Goal: Task Accomplishment & Management: Manage account settings

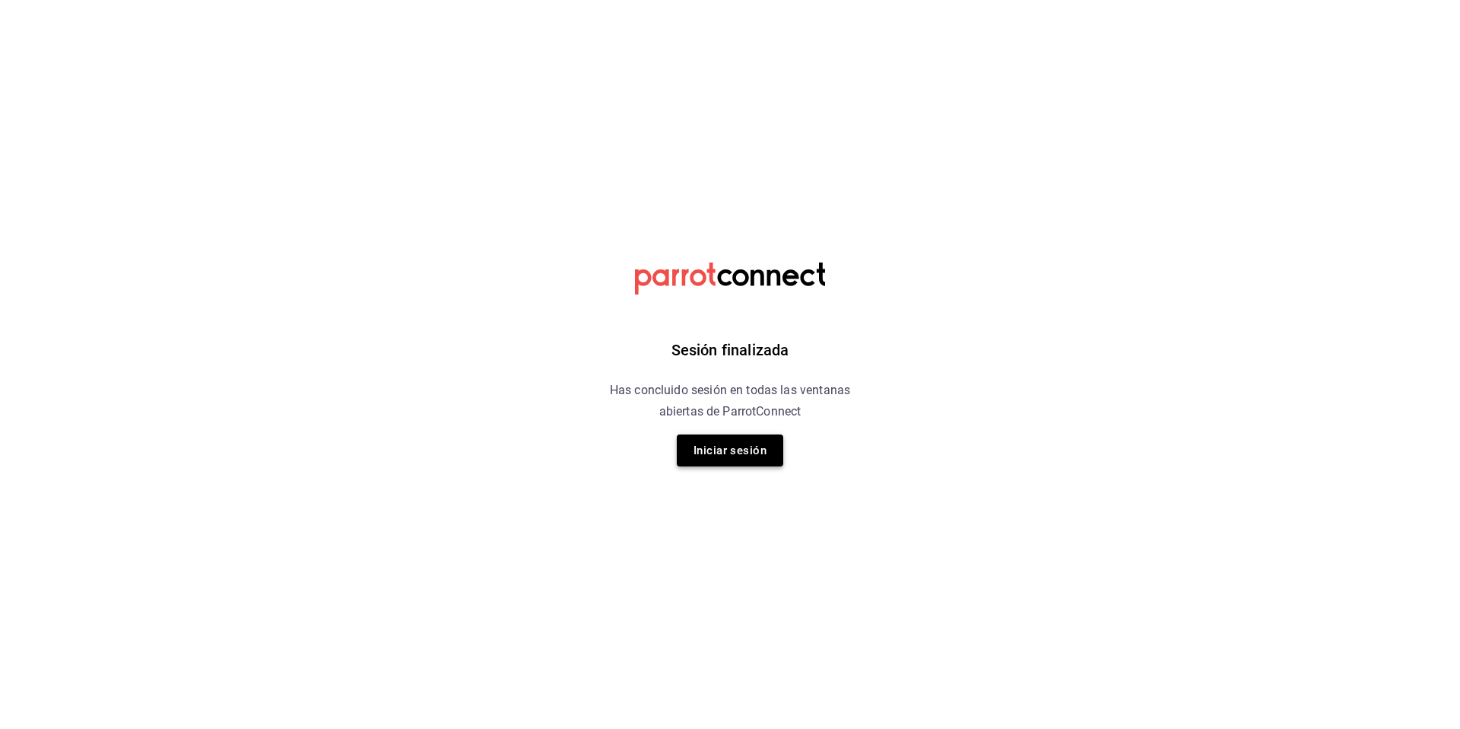
click at [754, 452] on button "Iniciar sesión" at bounding box center [730, 450] width 106 height 32
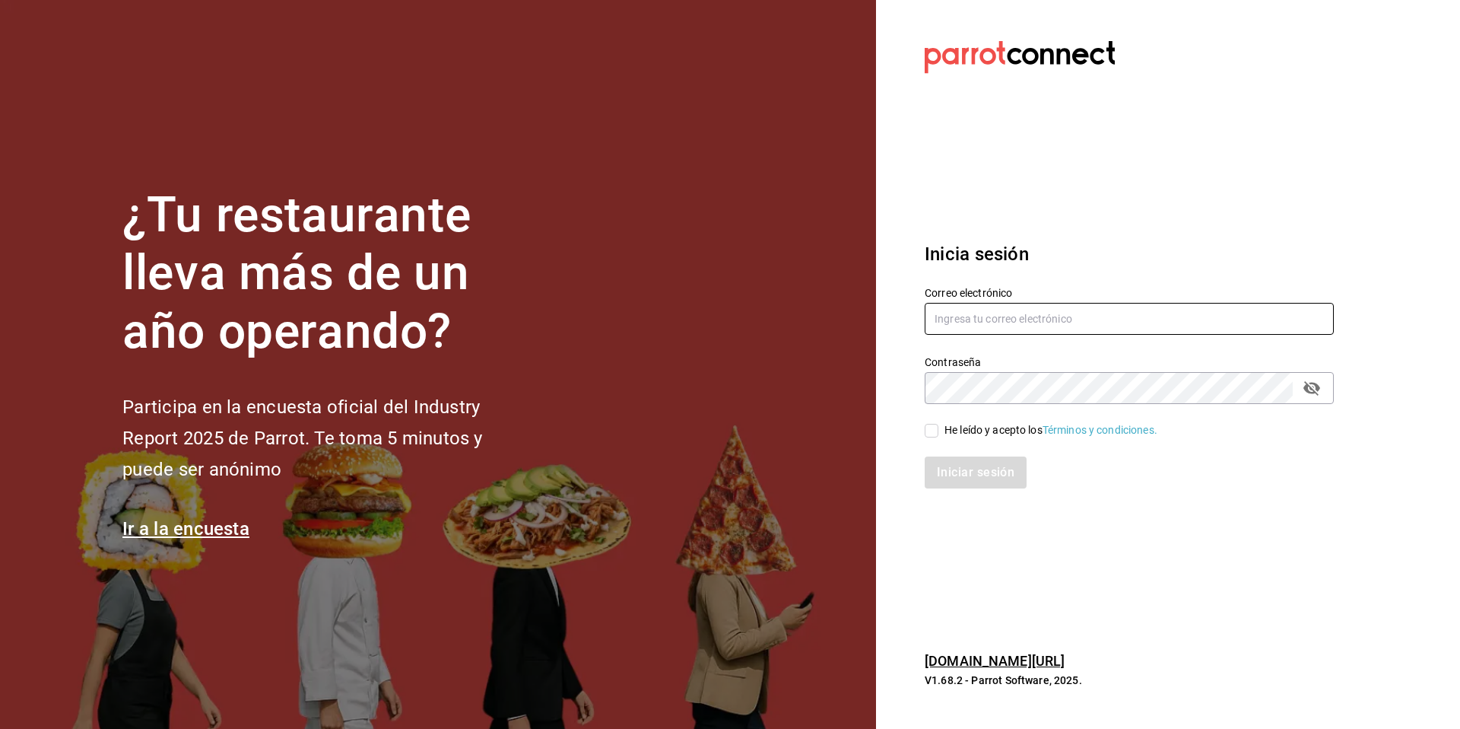
click at [1037, 318] on input "text" at bounding box center [1129, 319] width 409 height 32
type input "ksanchez@humanitree.edu.mx"
click at [1310, 382] on icon "passwordField" at bounding box center [1311, 388] width 17 height 14
click at [937, 424] on input "He leído y acepto los Términos y condiciones." at bounding box center [932, 431] width 14 height 14
checkbox input "true"
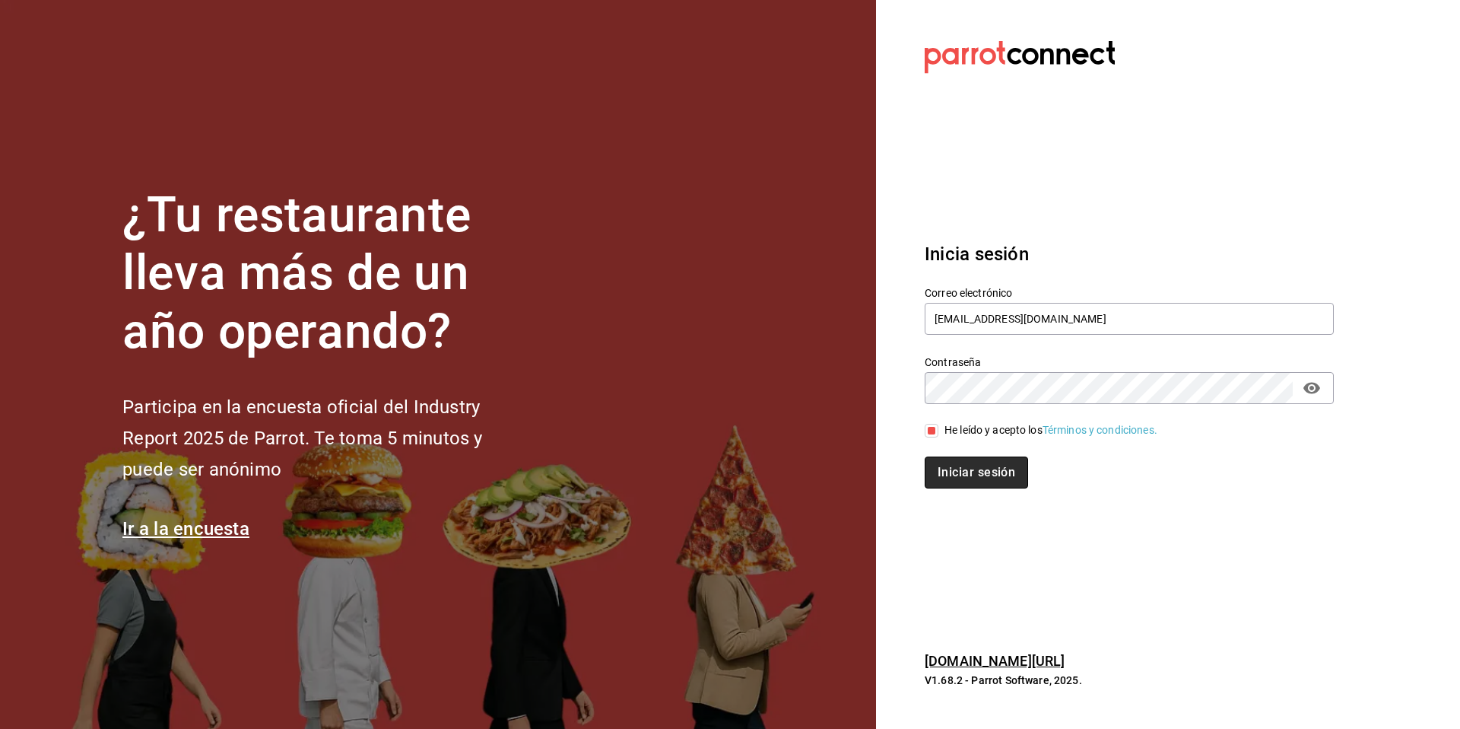
click at [992, 468] on button "Iniciar sesión" at bounding box center [976, 472] width 103 height 32
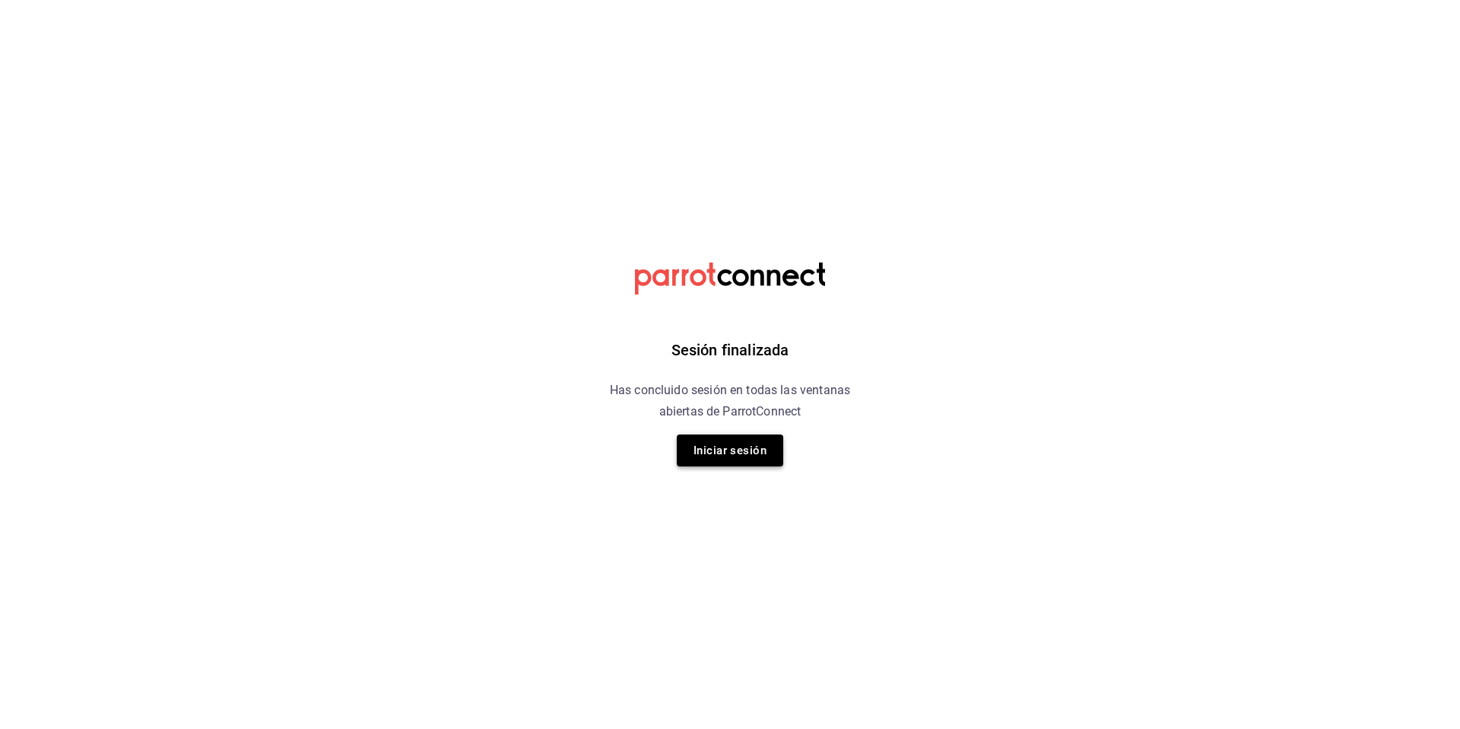
click at [746, 448] on button "Iniciar sesión" at bounding box center [730, 450] width 106 height 32
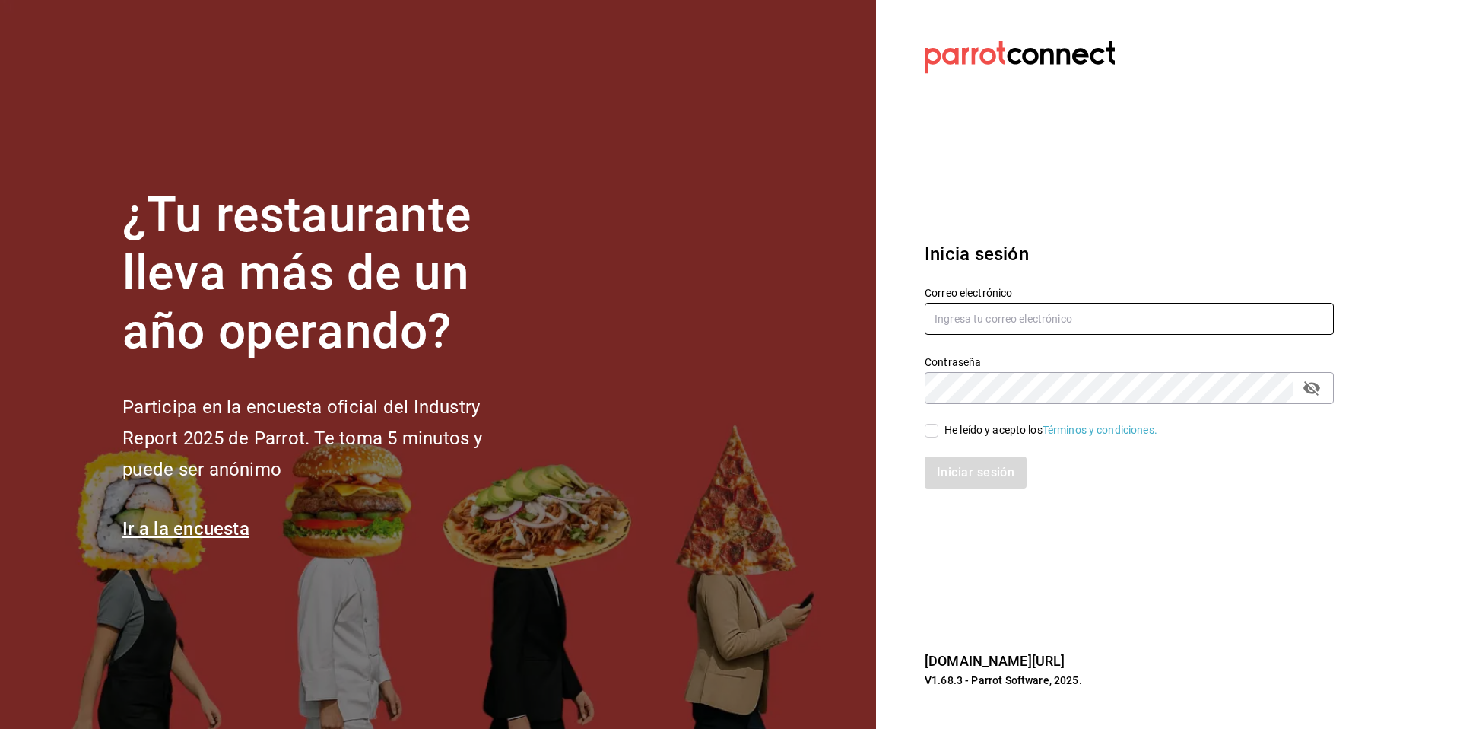
click at [978, 313] on input "text" at bounding box center [1129, 319] width 409 height 32
type input "ksanchez@humanitree.edu.mx"
click at [1310, 388] on icon "passwordField" at bounding box center [1311, 388] width 17 height 14
click at [935, 430] on input "He leído y acepto los Términos y condiciones." at bounding box center [932, 431] width 14 height 14
checkbox input "true"
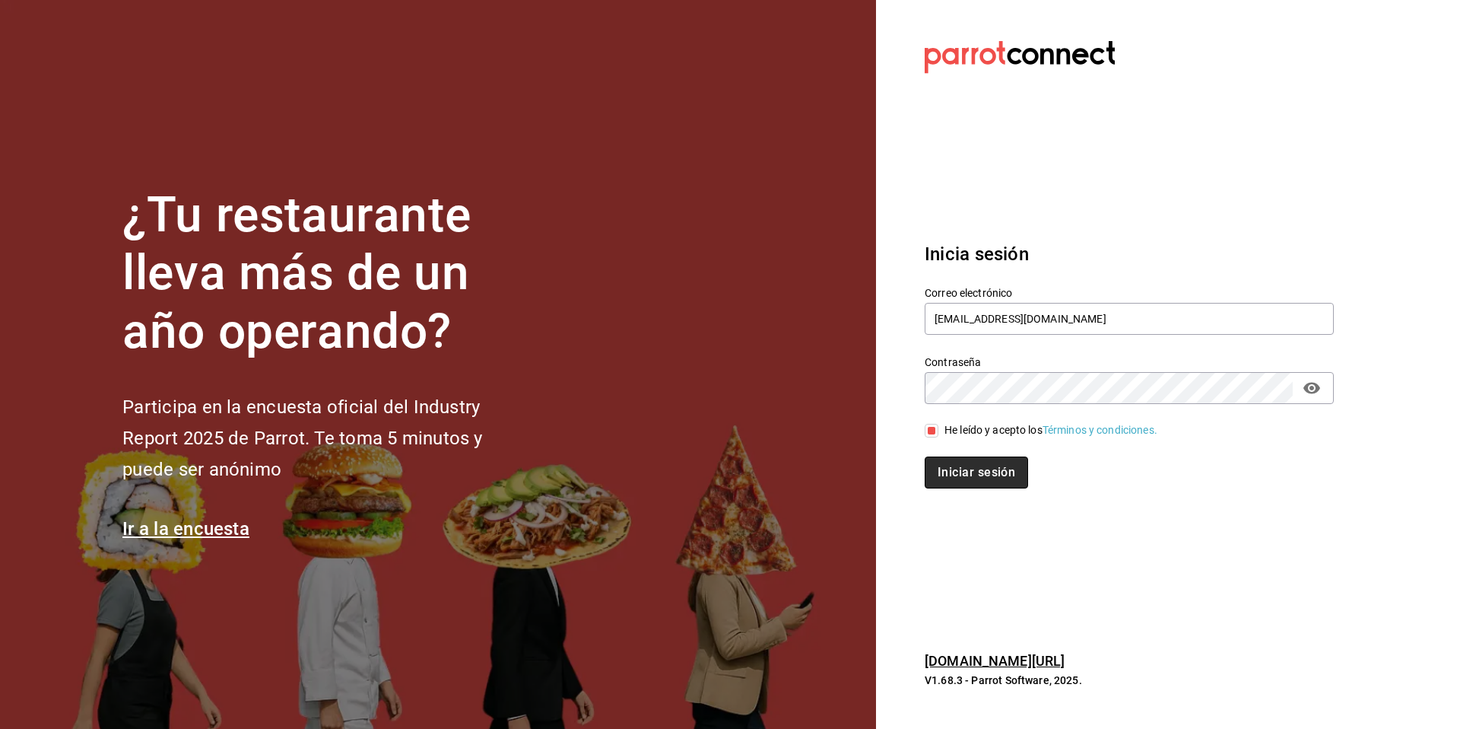
click at [976, 466] on button "Iniciar sesión" at bounding box center [976, 472] width 103 height 32
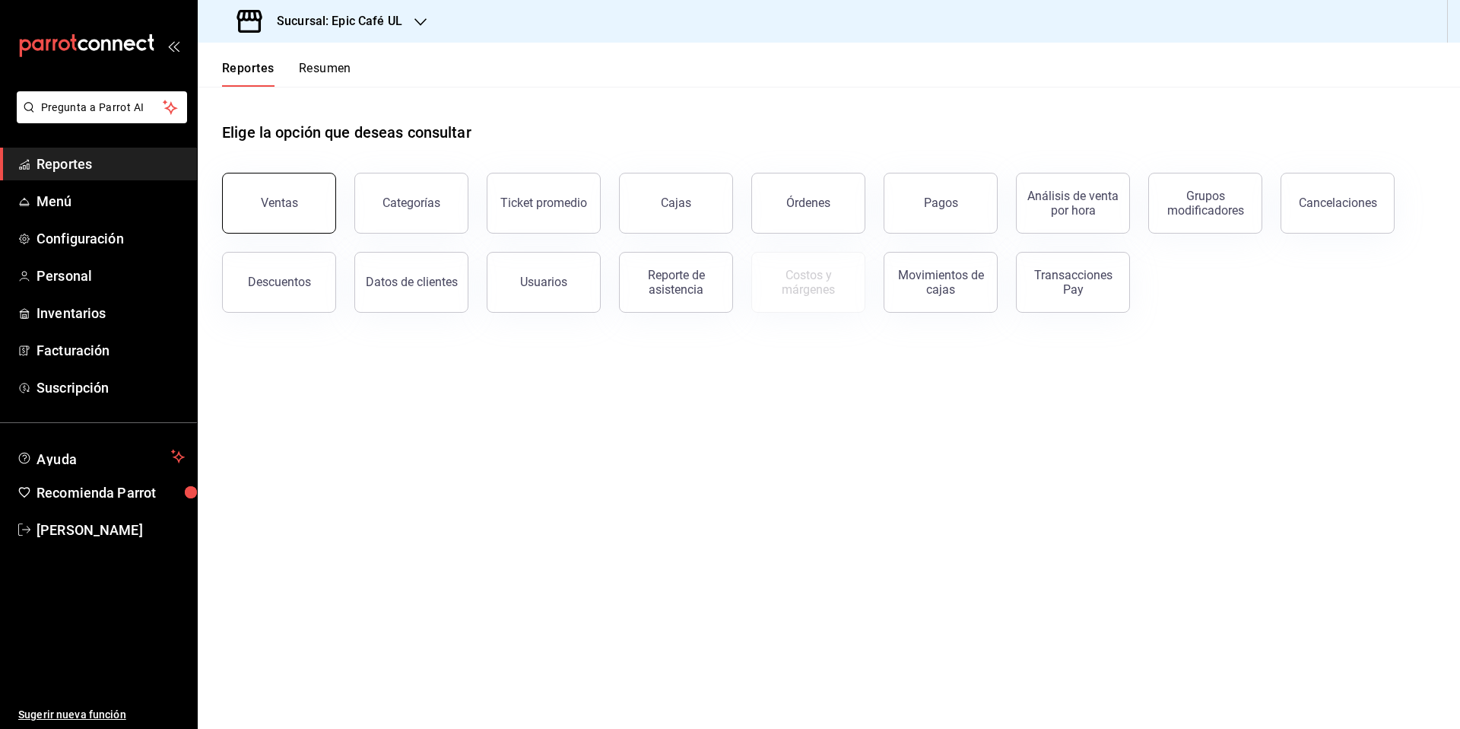
click at [291, 174] on div "Ventas" at bounding box center [270, 193] width 132 height 79
click at [294, 214] on button "Ventas" at bounding box center [279, 203] width 114 height 61
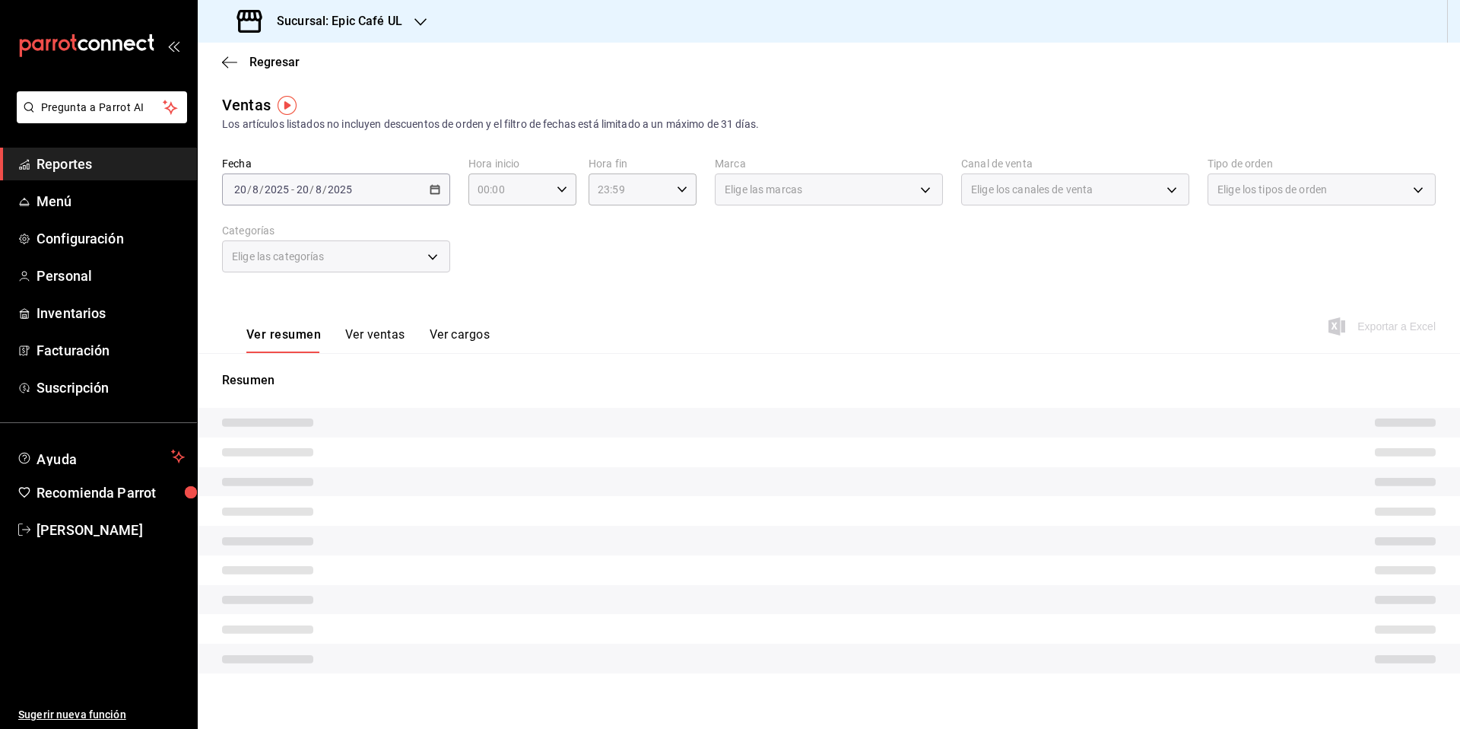
click at [389, 25] on h3 "Sucursal: Epic Café UL" at bounding box center [334, 21] width 138 height 18
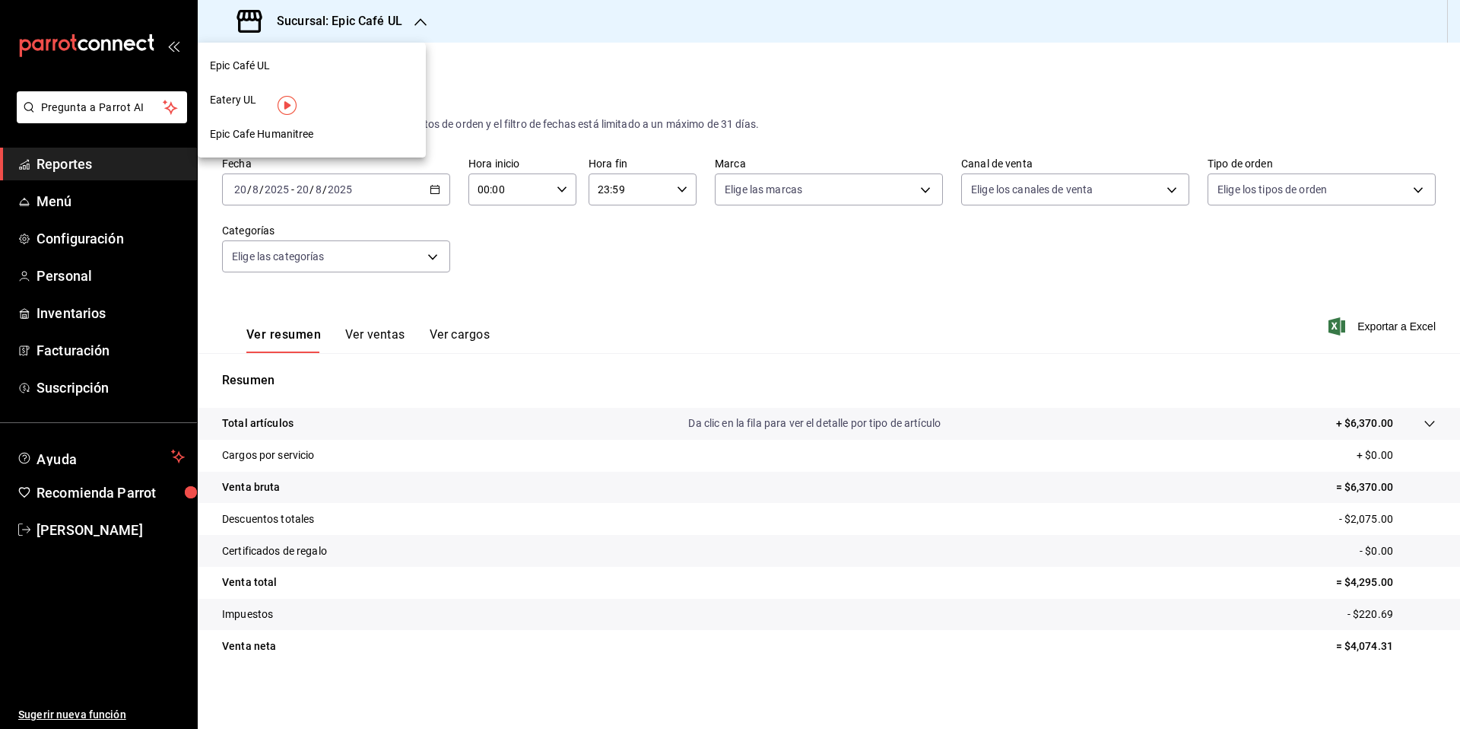
click at [265, 132] on span "Epic Cafe Humanitree" at bounding box center [262, 134] width 104 height 16
click at [458, 78] on div "Regresar" at bounding box center [829, 62] width 1262 height 39
click at [260, 64] on span "Regresar" at bounding box center [274, 62] width 50 height 14
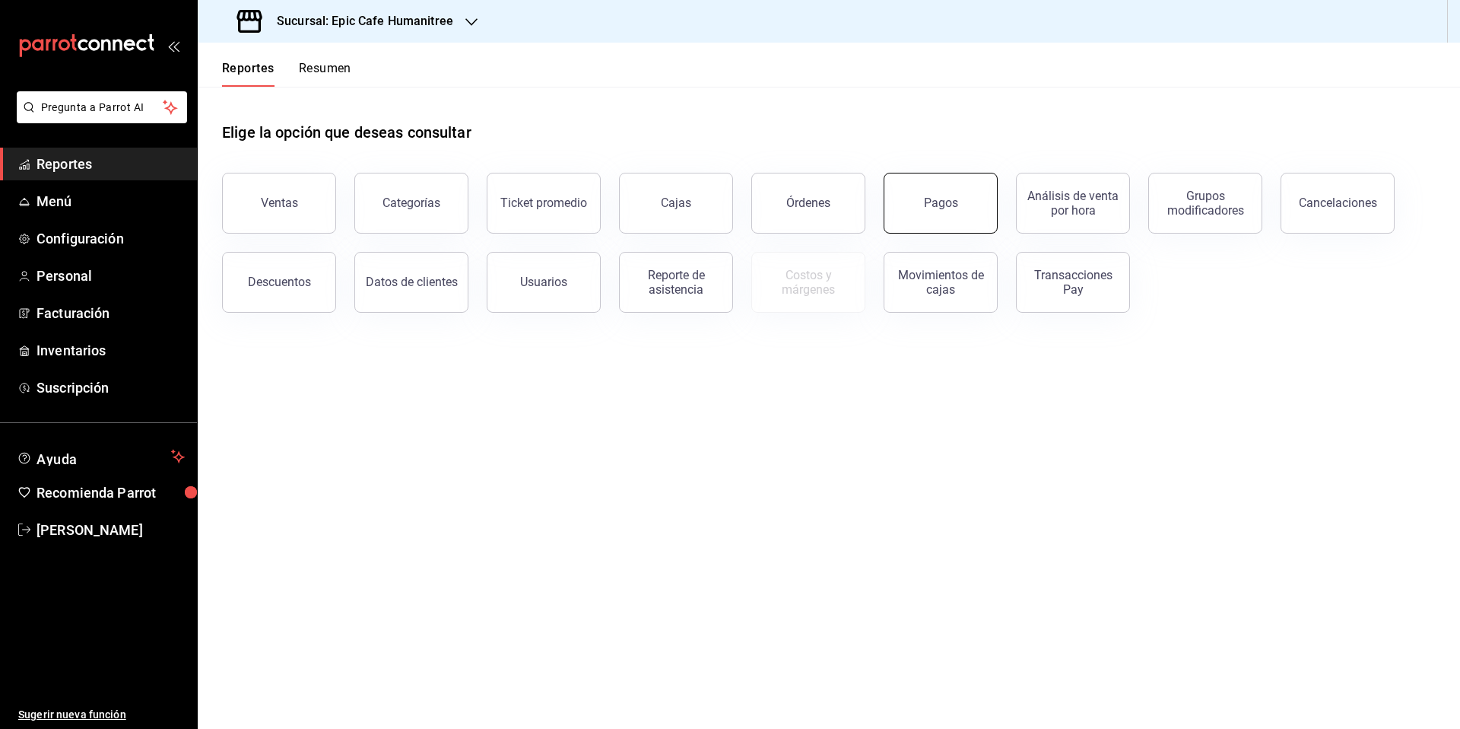
click at [941, 201] on div "Pagos" at bounding box center [941, 202] width 34 height 14
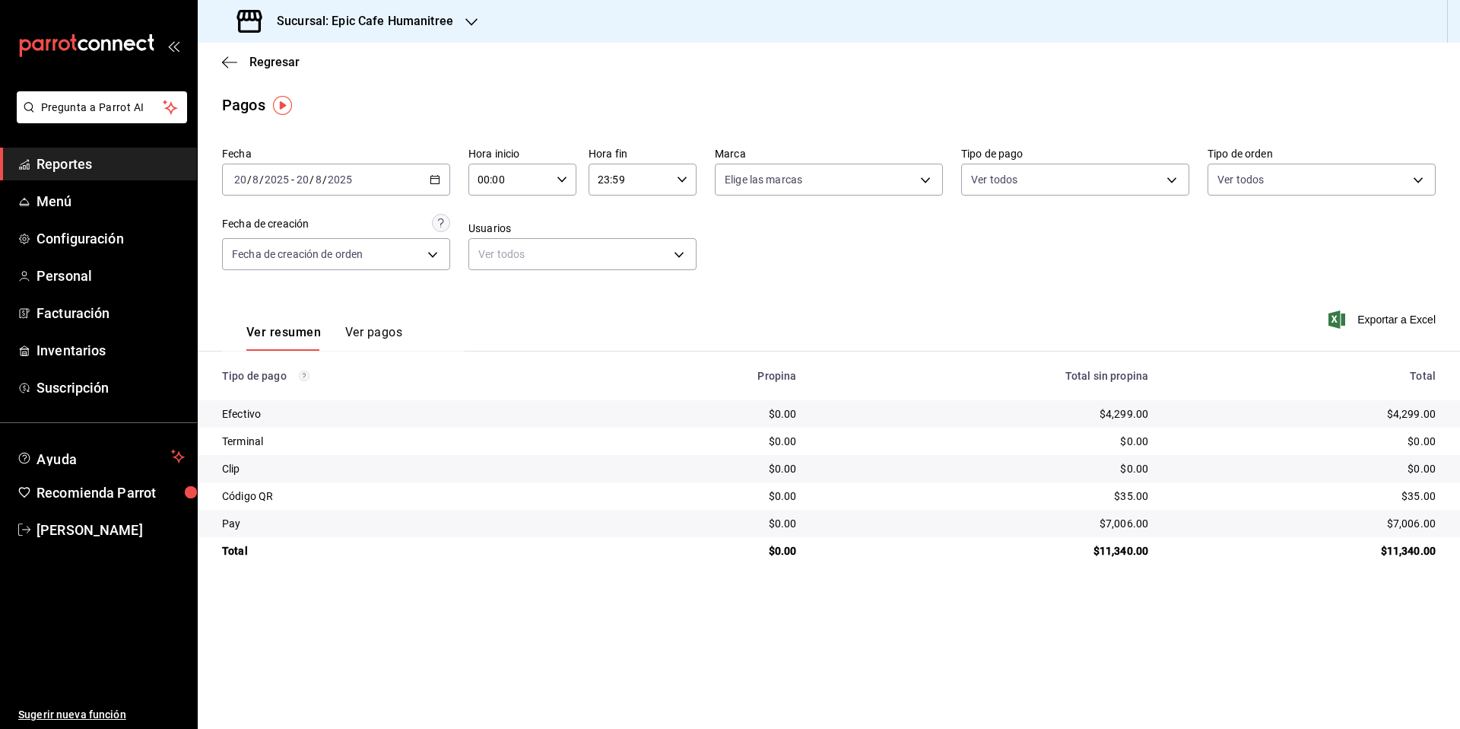
click at [420, 26] on h3 "Sucursal: Epic Cafe Humanitree" at bounding box center [359, 21] width 189 height 18
click at [357, 68] on div "Epic Café UL" at bounding box center [312, 66] width 204 height 16
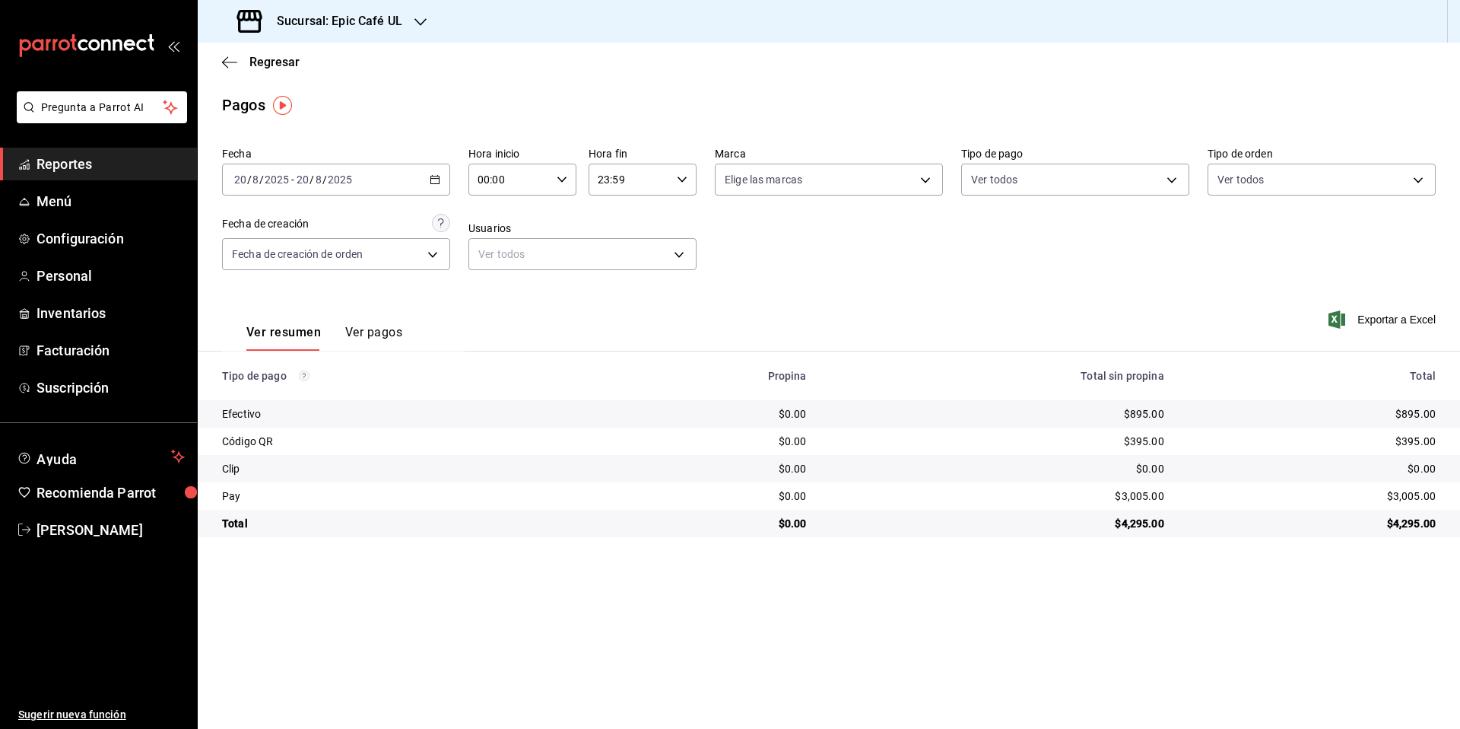
click at [395, 15] on h3 "Sucursal: Epic Café UL" at bounding box center [334, 21] width 138 height 18
click at [322, 99] on div "Eatery UL" at bounding box center [312, 100] width 204 height 16
